Goal: Check status: Check status

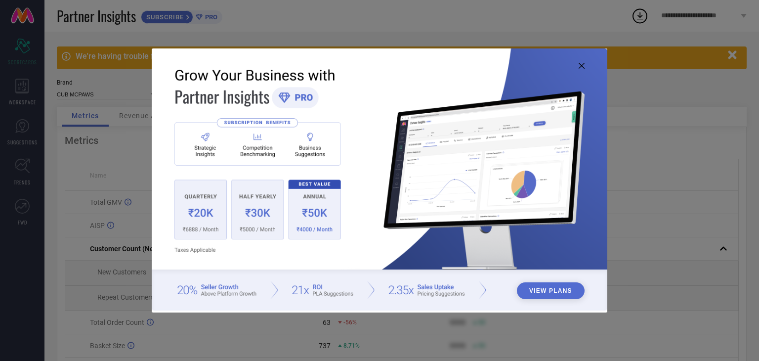
click at [580, 67] on icon at bounding box center [581, 66] width 6 height 6
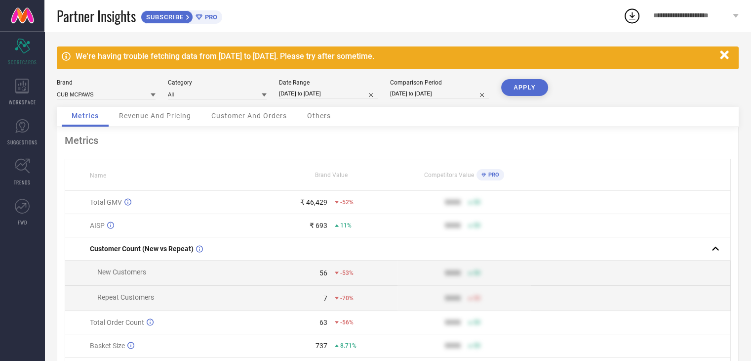
click at [342, 91] on input "[DATE] to [DATE]" at bounding box center [328, 93] width 99 height 10
select select "7"
select select "2025"
select select "8"
select select "2025"
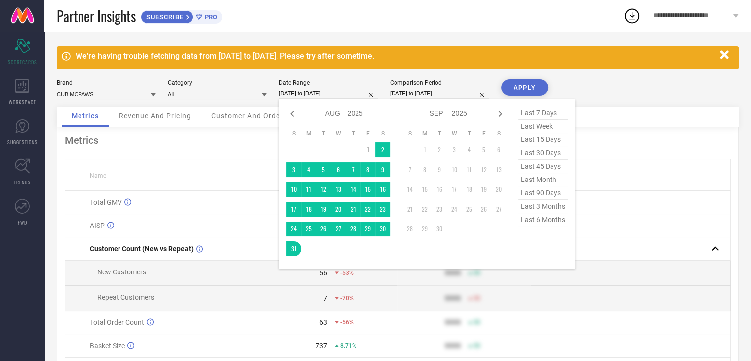
click at [342, 91] on input "[DATE] to [DATE]" at bounding box center [328, 93] width 99 height 10
click at [196, 172] on th "Name" at bounding box center [165, 175] width 200 height 32
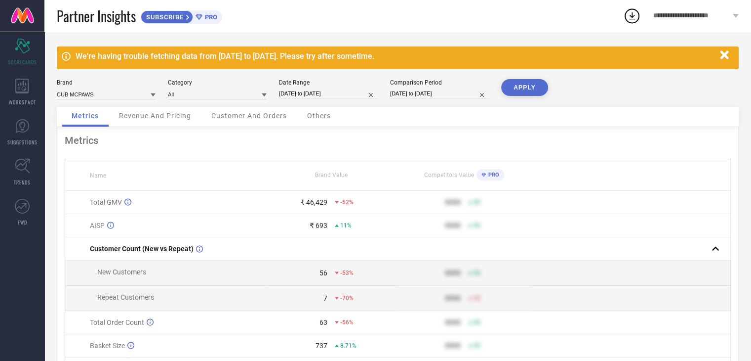
click at [236, 113] on span "Customer And Orders" at bounding box center [249, 116] width 76 height 8
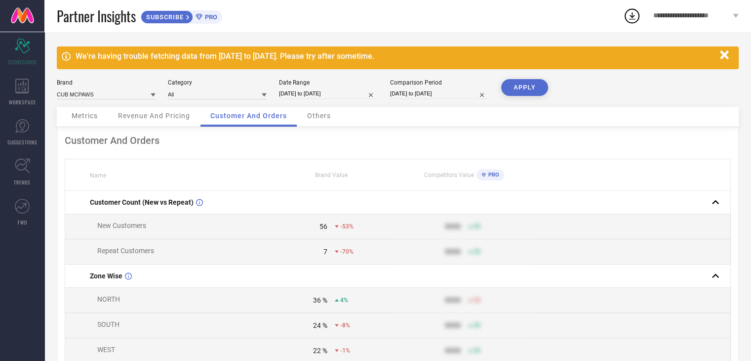
click at [680, 14] on span "**********" at bounding box center [691, 16] width 77 height 8
click at [633, 15] on icon at bounding box center [632, 16] width 18 height 18
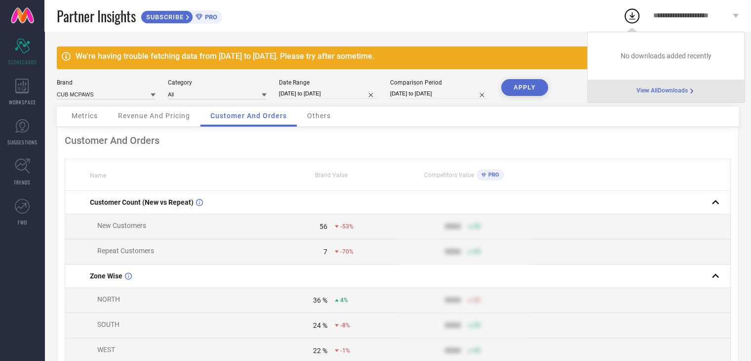
click at [655, 89] on span "View All Downloads" at bounding box center [662, 91] width 51 height 8
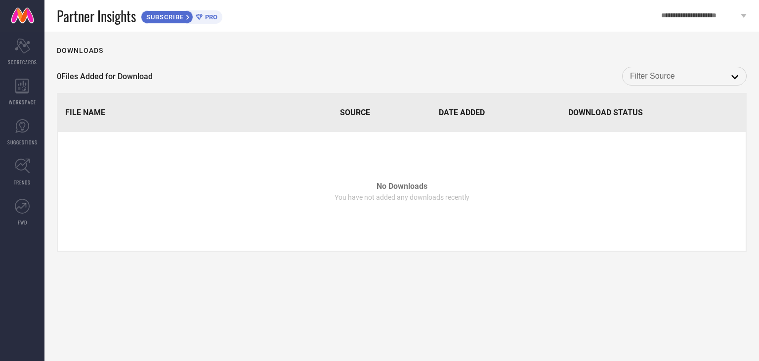
drag, startPoint x: 356, startPoint y: 113, endPoint x: 372, endPoint y: 112, distance: 16.3
click at [358, 112] on span "Source" at bounding box center [355, 112] width 30 height 9
click at [449, 111] on span "Date Added" at bounding box center [462, 112] width 46 height 9
drag, startPoint x: 559, startPoint y: 110, endPoint x: 652, endPoint y: 71, distance: 101.2
click at [559, 110] on th "Date Added" at bounding box center [495, 112] width 128 height 37
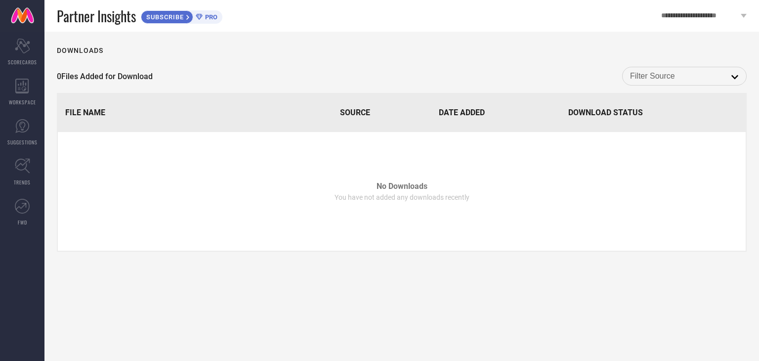
click at [654, 68] on div "open" at bounding box center [684, 76] width 124 height 19
click at [653, 74] on input at bounding box center [684, 76] width 109 height 13
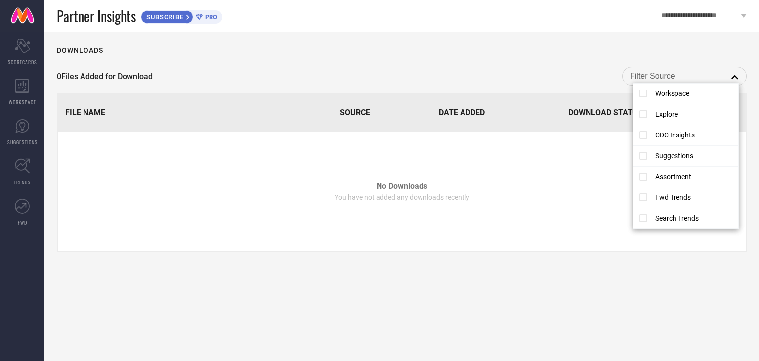
click at [514, 60] on div "Downloads 0 Files Added for Download close File Name Source Date Added Download…" at bounding box center [401, 196] width 714 height 329
